Goal: Information Seeking & Learning: Find specific fact

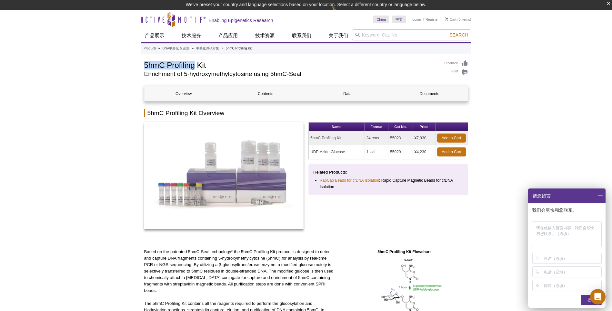
drag, startPoint x: 144, startPoint y: 64, endPoint x: 542, endPoint y: 306, distance: 465.8
click at [216, 66] on h1 "5hmC Profiling Kit" at bounding box center [290, 65] width 293 height 10
click at [599, 193] on span at bounding box center [600, 195] width 11 height 15
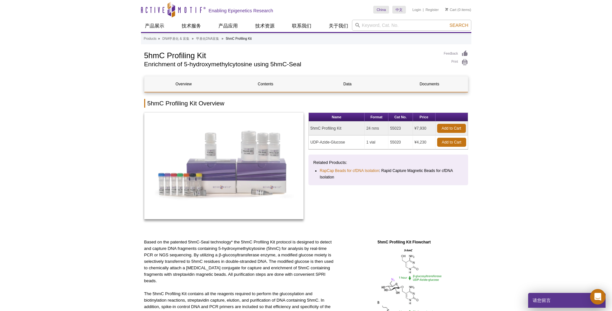
drag, startPoint x: 402, startPoint y: 128, endPoint x: 391, endPoint y: 130, distance: 11.4
click at [391, 130] on td "55023" at bounding box center [401, 128] width 24 height 14
copy td "55023"
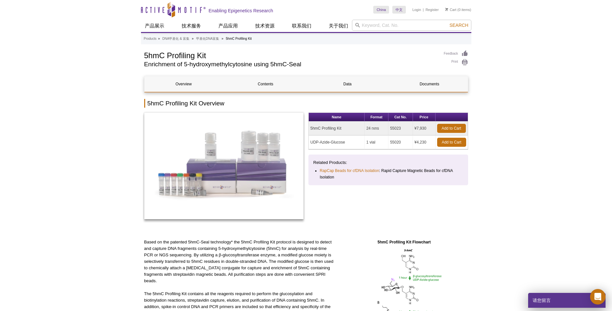
click at [390, 144] on td "55020" at bounding box center [401, 142] width 24 height 14
copy td "55020"
drag, startPoint x: 77, startPoint y: 185, endPoint x: 99, endPoint y: 163, distance: 31.5
